Goal: Information Seeking & Learning: Learn about a topic

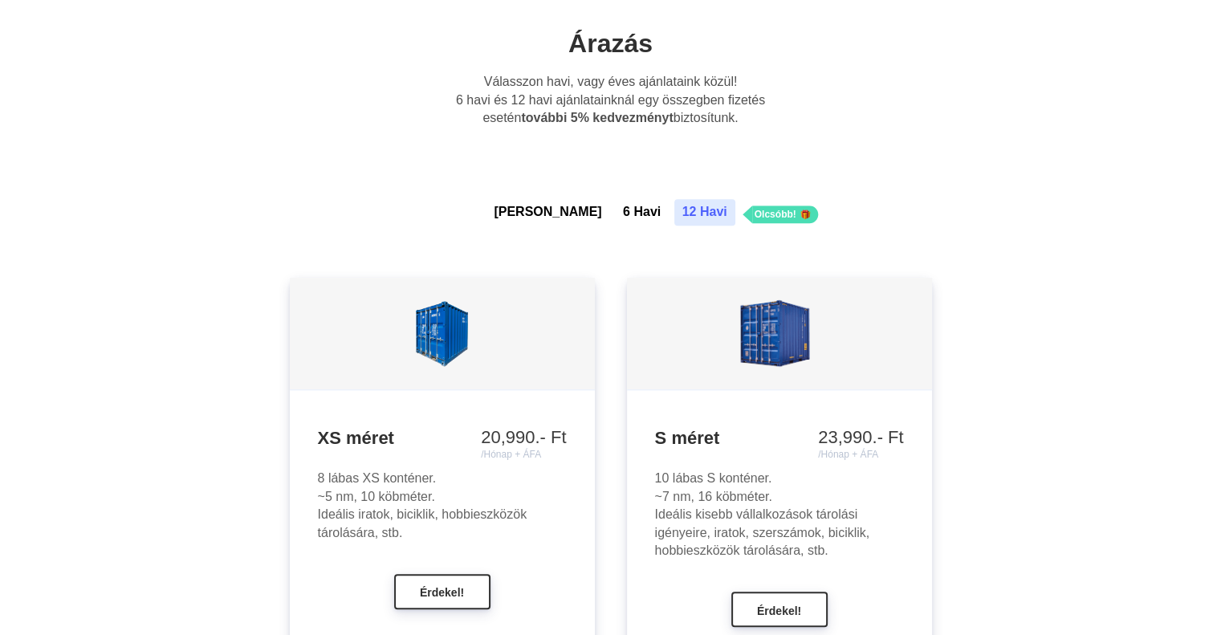
scroll to position [1322, 0]
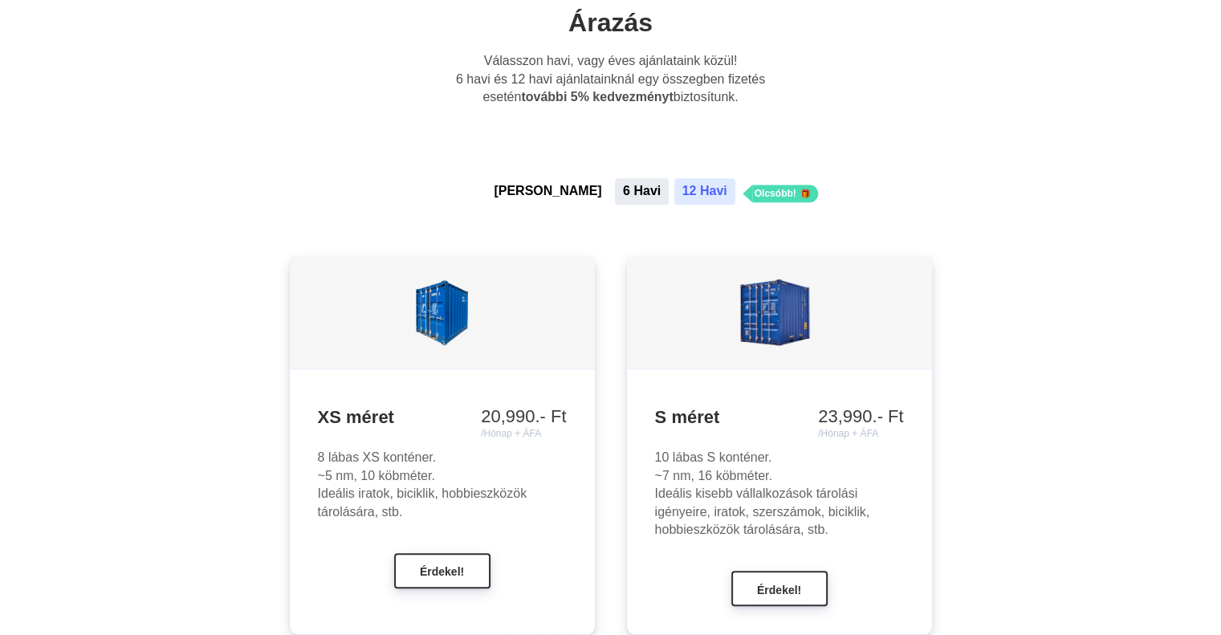
click at [615, 204] on button "6 Havi" at bounding box center [642, 191] width 54 height 26
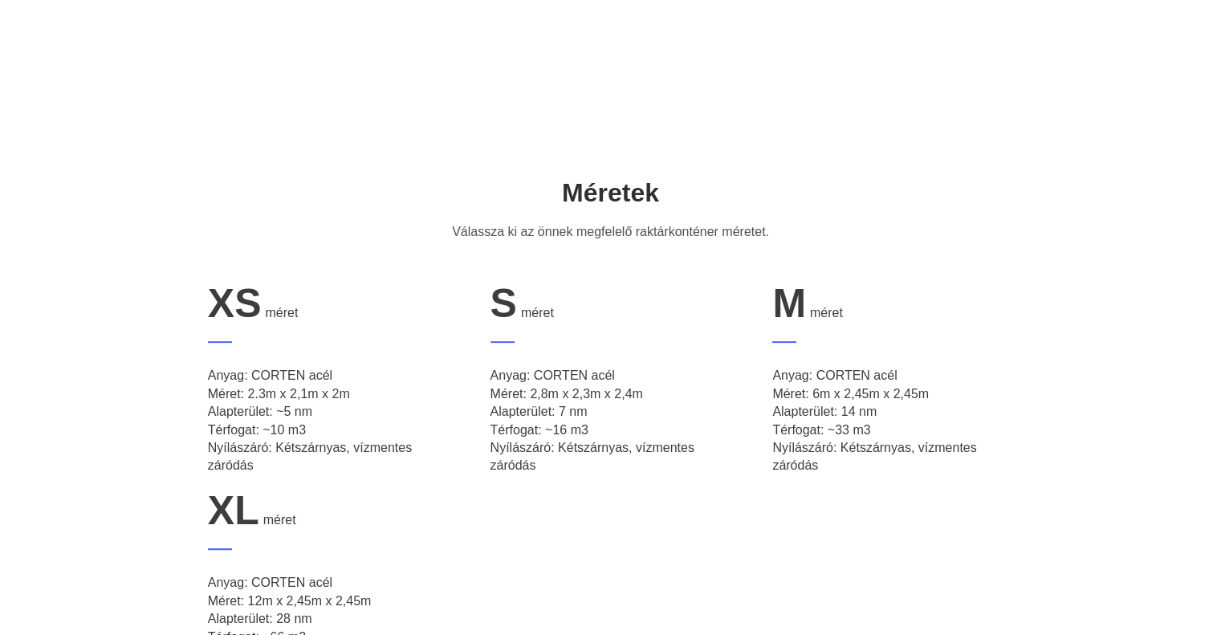
scroll to position [0, 0]
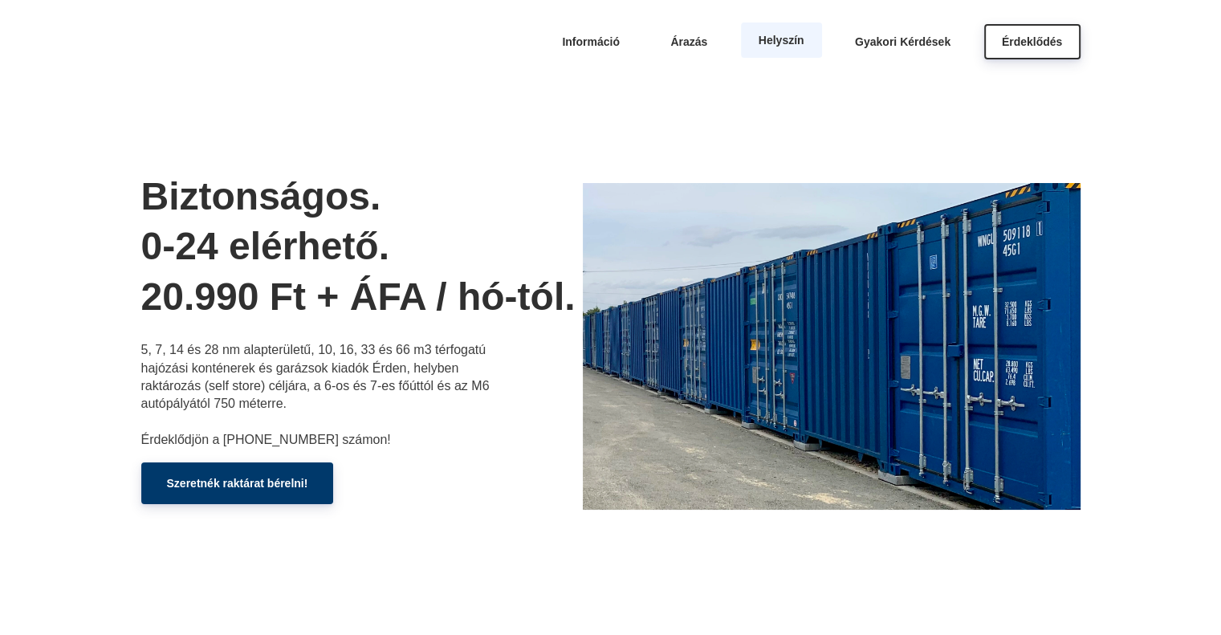
click at [774, 41] on span "Helyszín" at bounding box center [782, 40] width 46 height 13
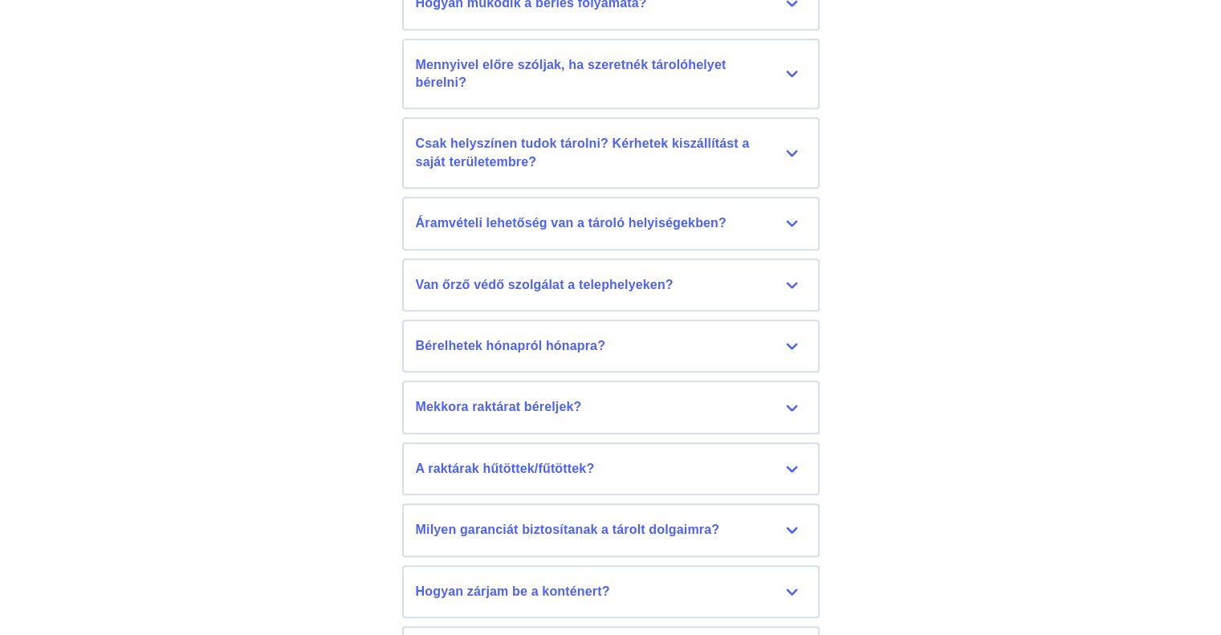
scroll to position [7319, 0]
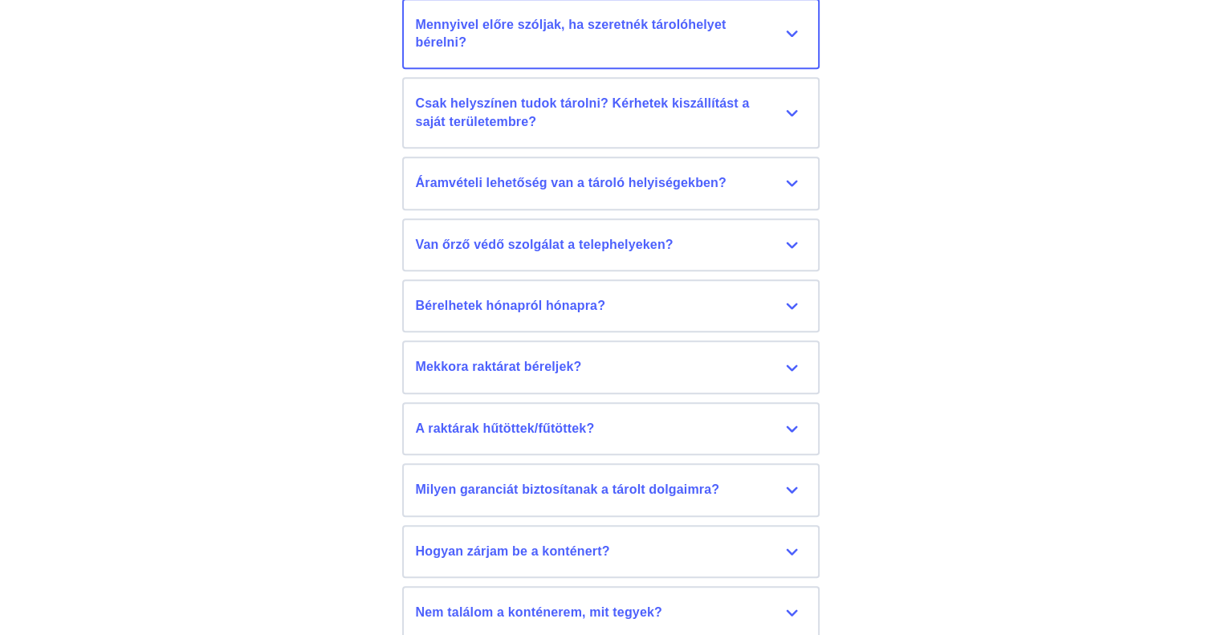
click at [782, 52] on div "Mennyivel előre szóljak, ha szeretnék tárolóhelyet bérelni?" at bounding box center [611, 34] width 390 height 36
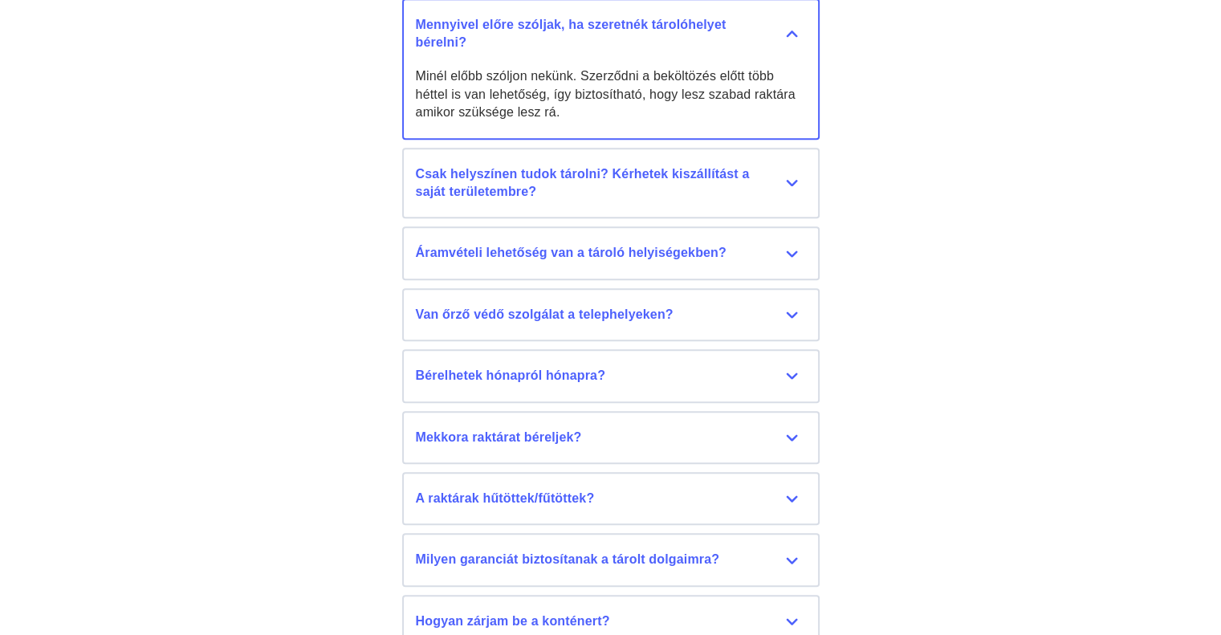
click at [782, 52] on div "Mennyivel előre szóljak, ha szeretnék tárolóhelyet bérelni?" at bounding box center [611, 34] width 390 height 36
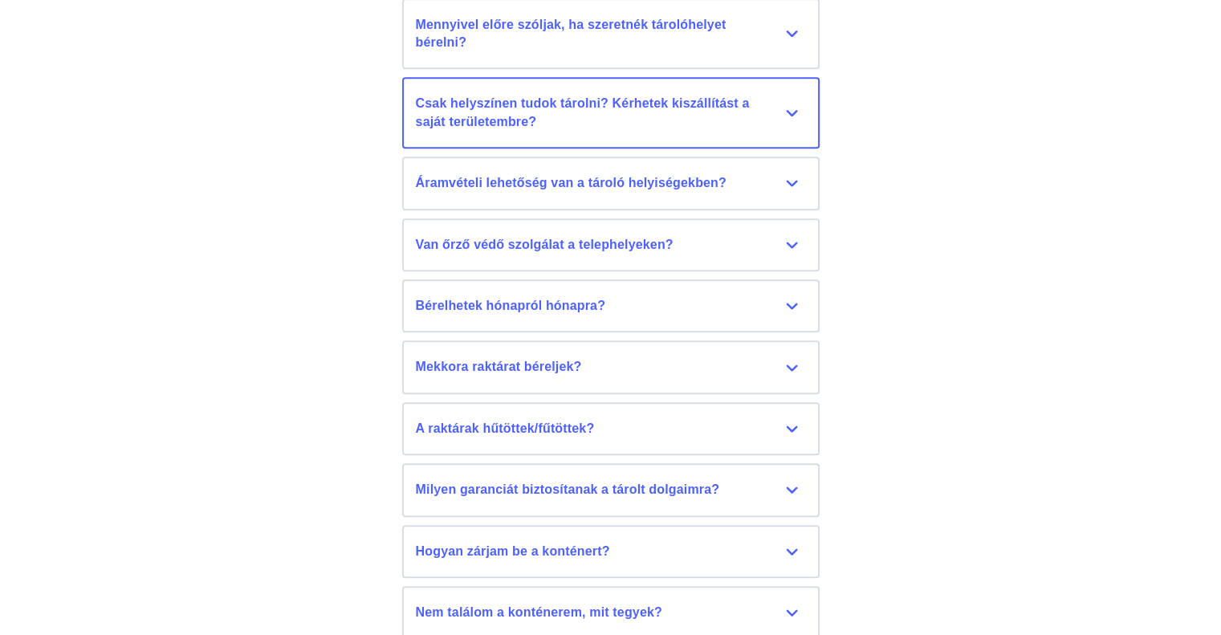
click at [772, 131] on div "Csak helyszínen tudok tárolni? Kérhetek kiszállítást a saját területembre?" at bounding box center [611, 113] width 390 height 36
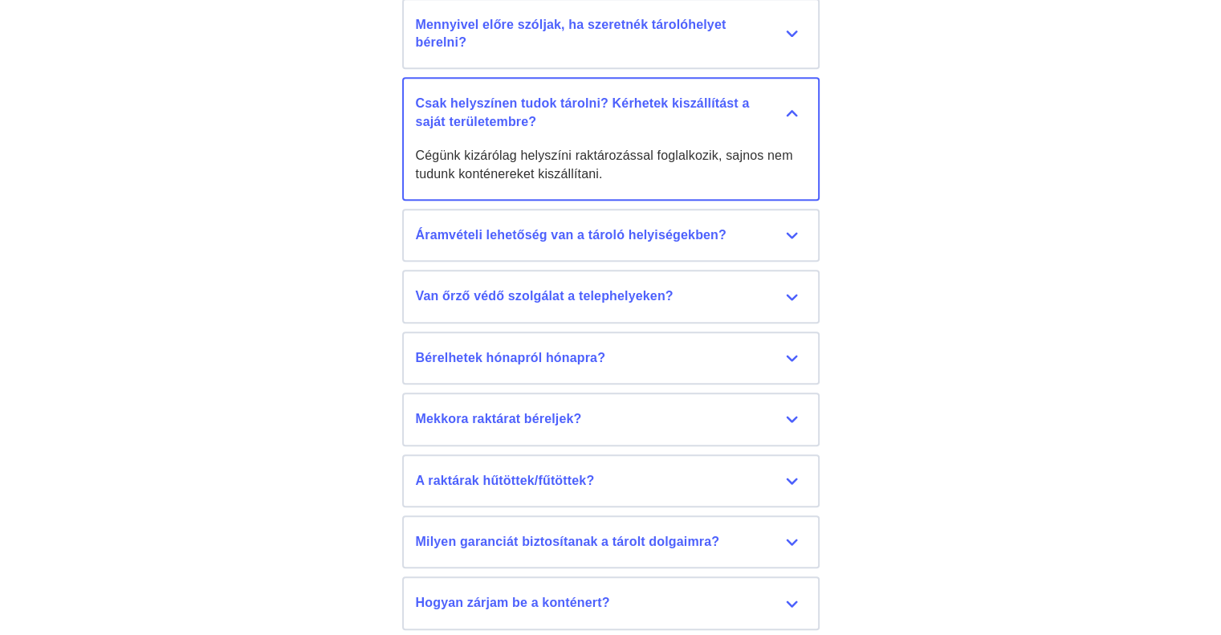
click at [772, 131] on div "Csak helyszínen tudok tárolni? Kérhetek kiszállítást a saját területembre?" at bounding box center [611, 113] width 390 height 36
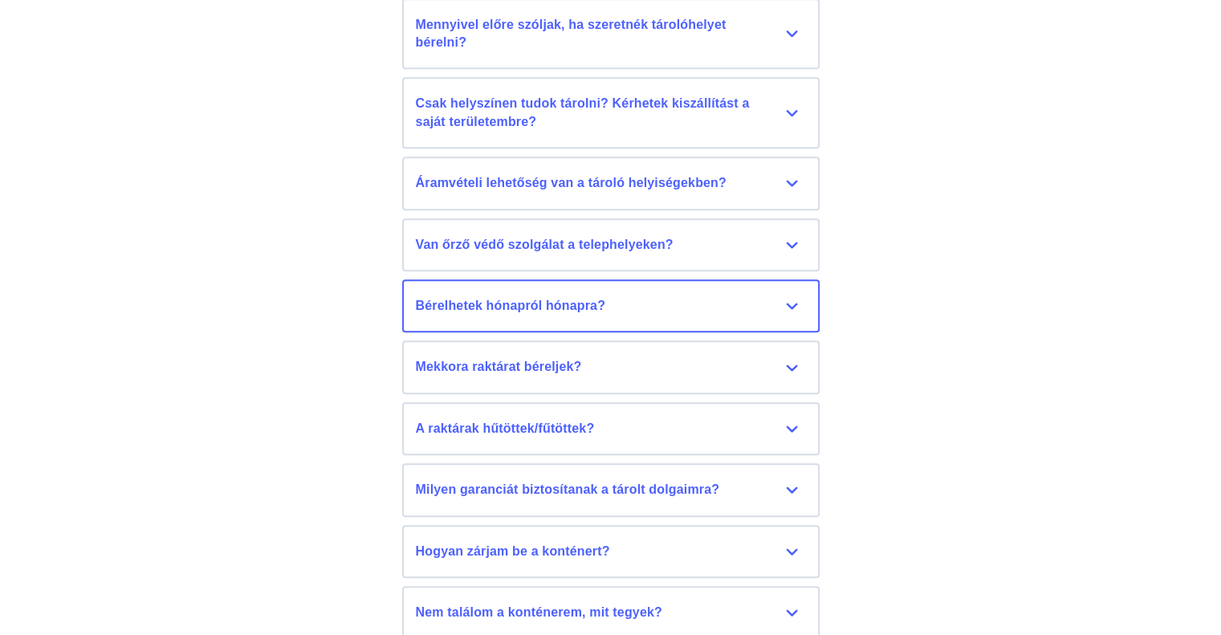
click at [725, 315] on div "Bérelhetek hónapról hónapra?" at bounding box center [611, 306] width 390 height 18
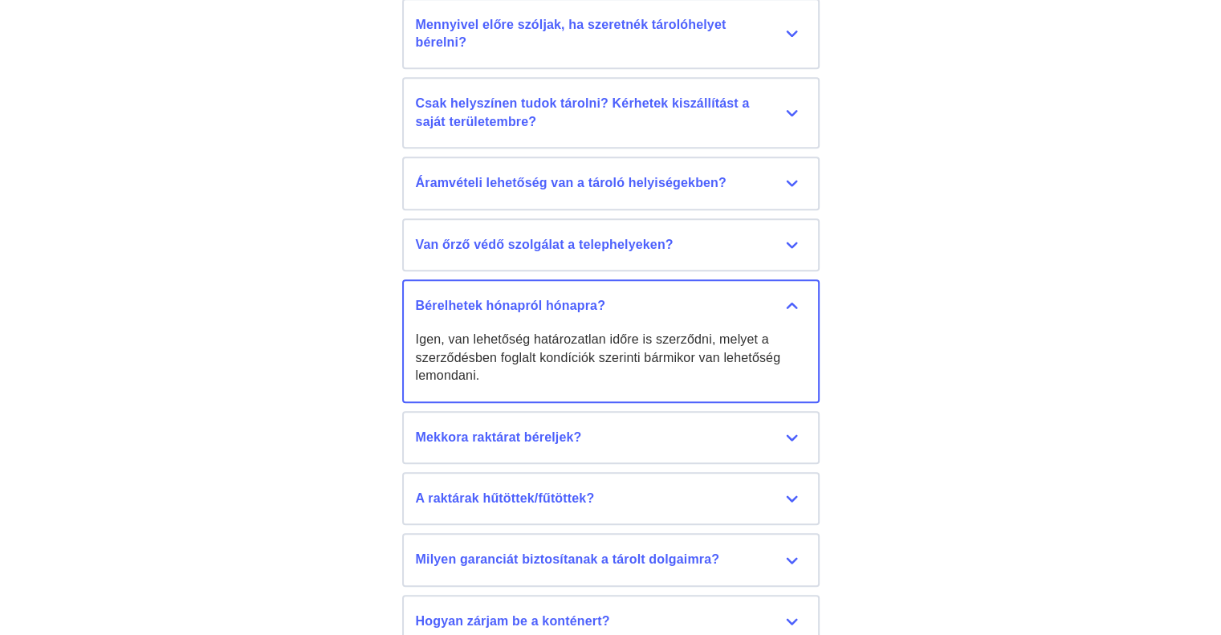
click at [712, 315] on div "Bérelhetek hónapról hónapra?" at bounding box center [611, 306] width 390 height 18
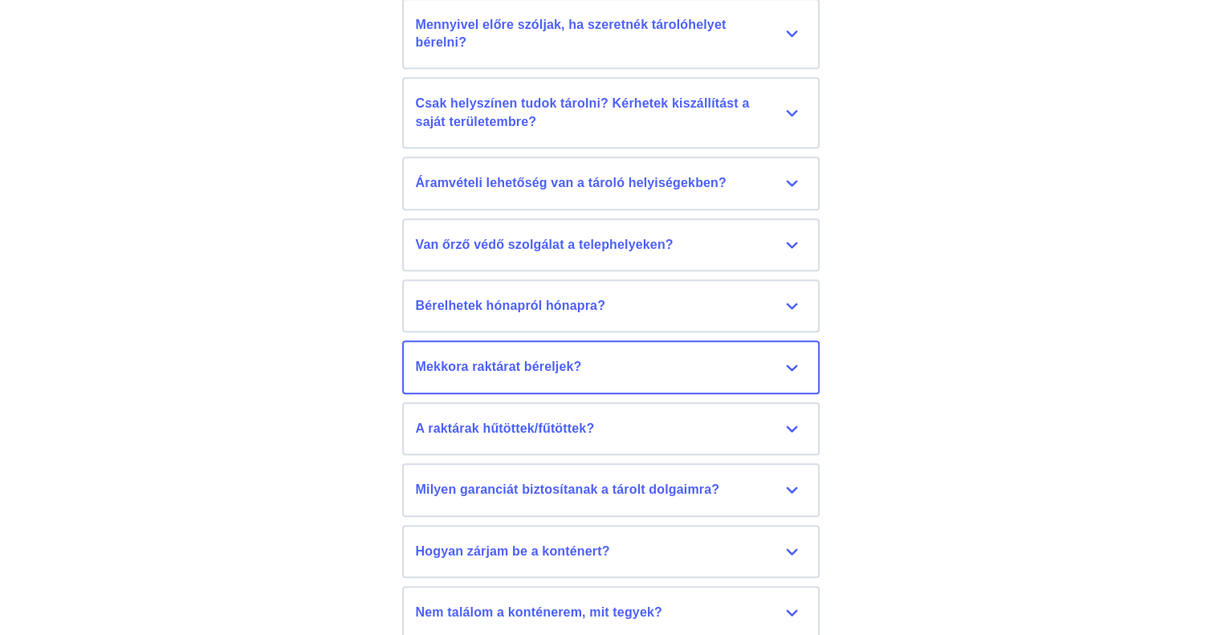
click at [717, 376] on div "Mekkora raktárat béreljek?" at bounding box center [611, 367] width 390 height 18
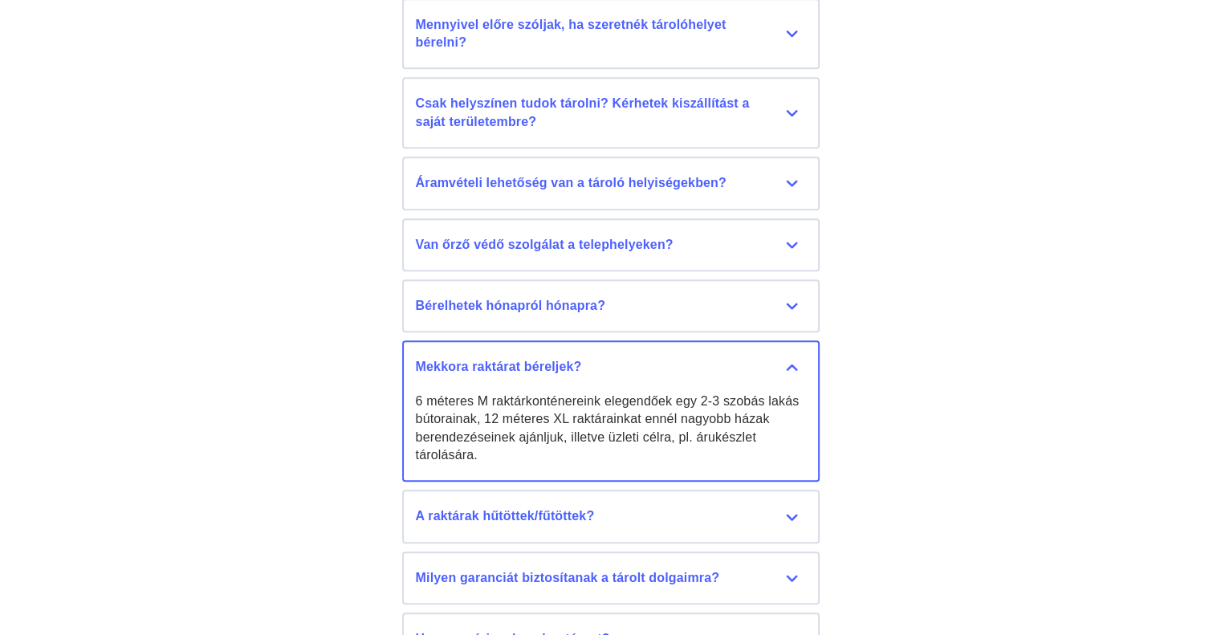
click at [717, 376] on div "Mekkora raktárat béreljek?" at bounding box center [611, 367] width 390 height 18
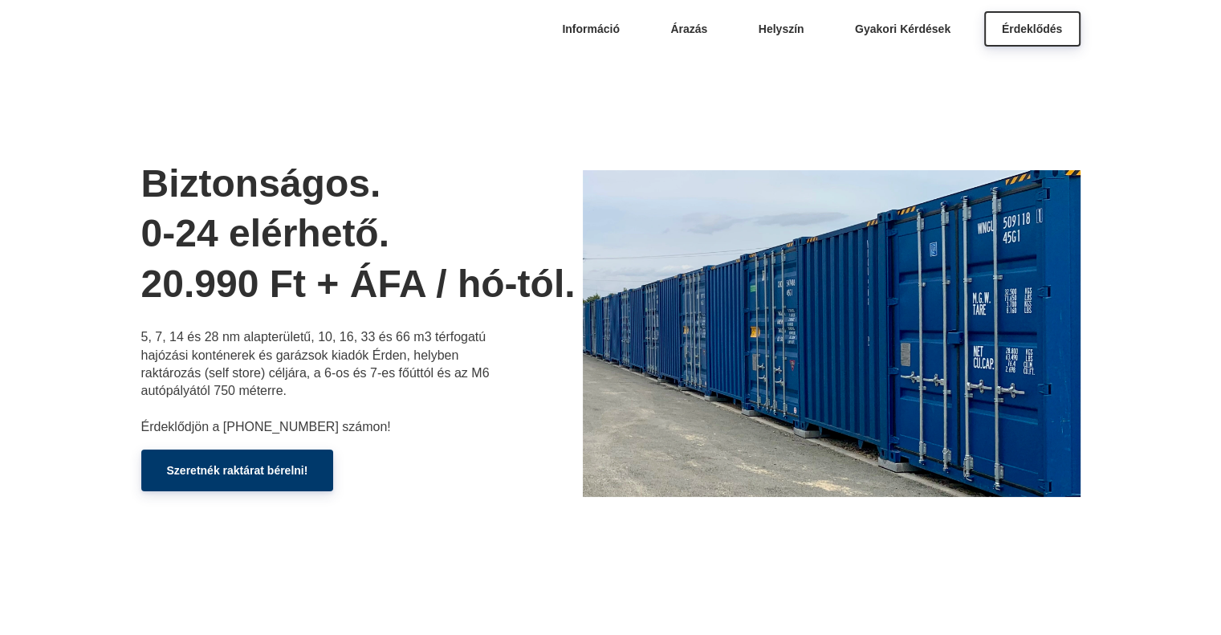
scroll to position [0, 0]
